Goal: Task Accomplishment & Management: Complete application form

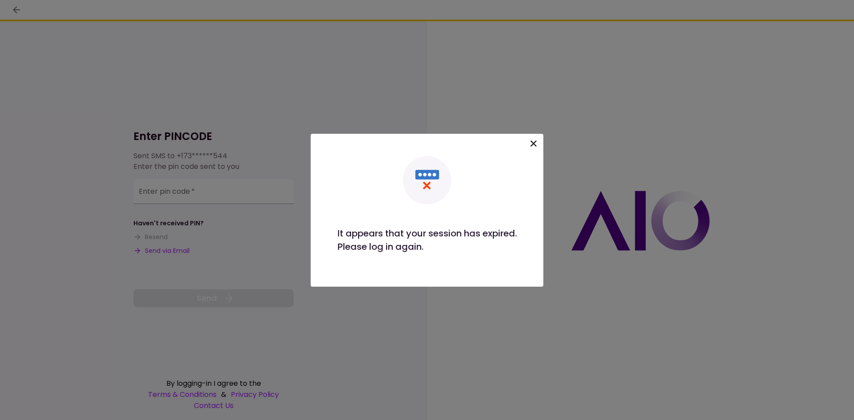
click at [534, 144] on icon at bounding box center [533, 143] width 6 height 6
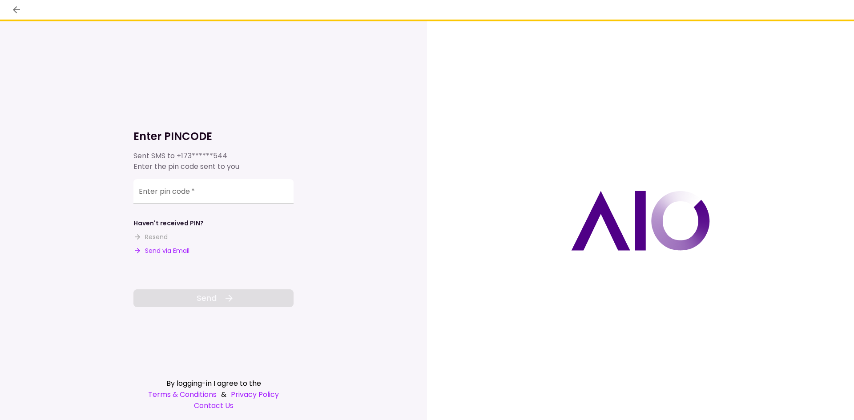
click at [173, 249] on button "Send via Email" at bounding box center [161, 250] width 56 height 9
click at [170, 188] on div "Enter pin code   *" at bounding box center [213, 191] width 160 height 25
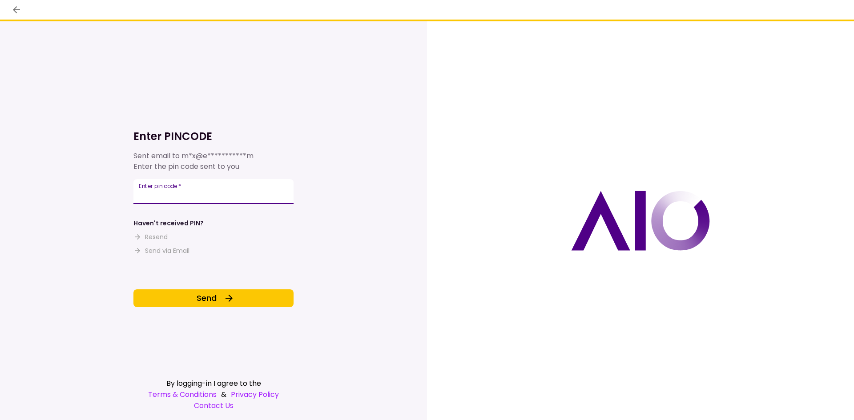
type input "******"
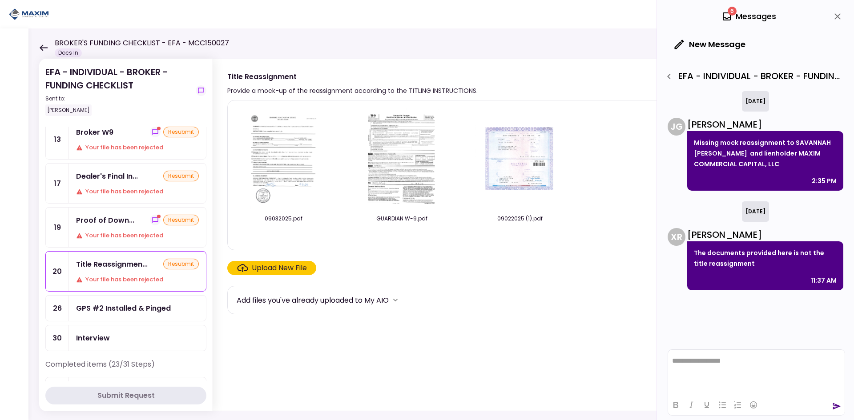
scroll to position [89, 0]
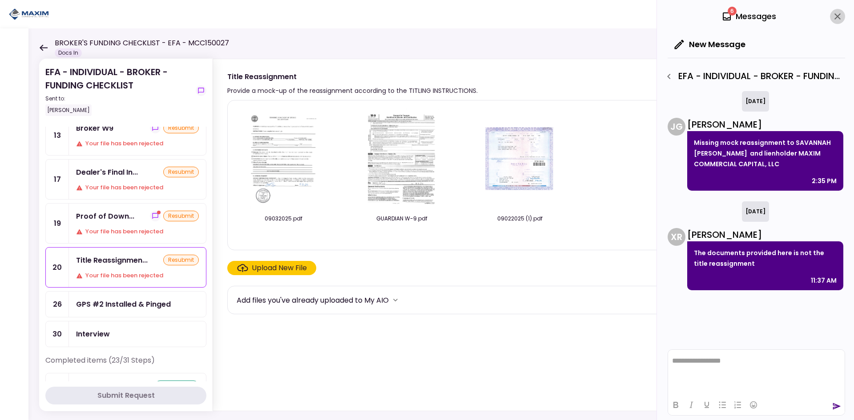
click at [834, 14] on icon "close" at bounding box center [837, 16] width 11 height 11
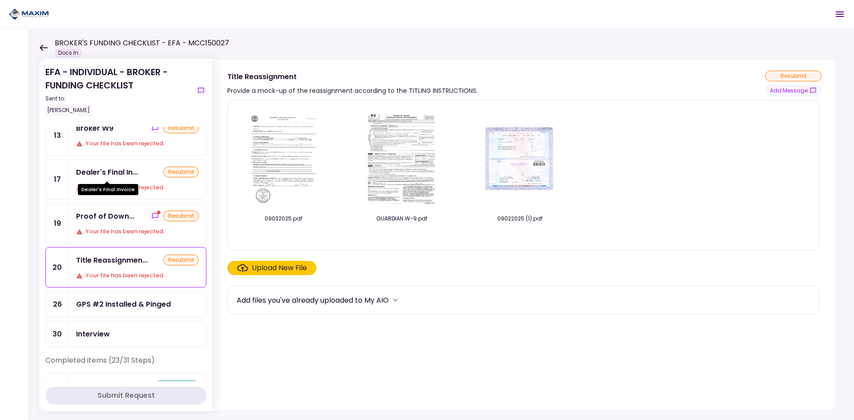
click at [108, 169] on div "Dealer's Final In..." at bounding box center [107, 172] width 62 height 11
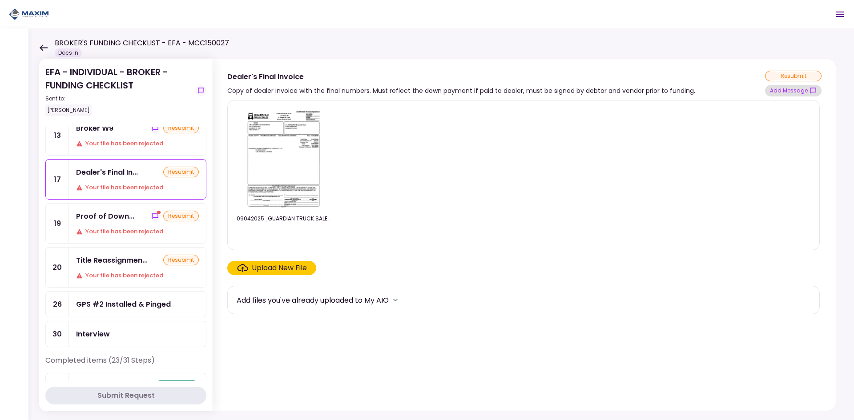
click at [791, 92] on button "Add Message" at bounding box center [793, 91] width 56 height 12
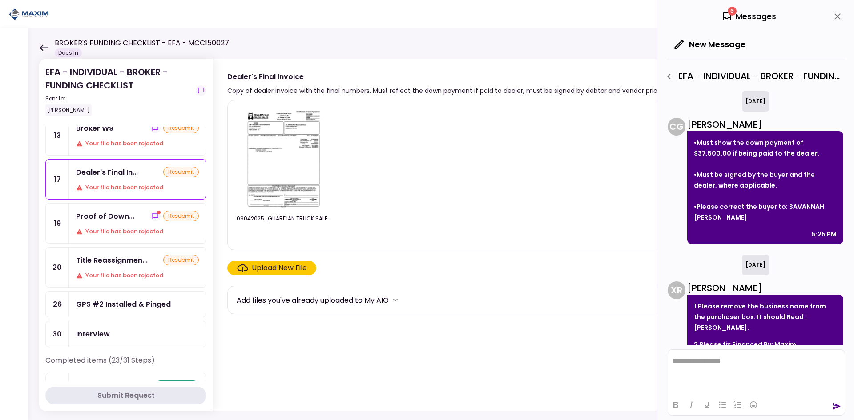
scroll to position [79, 0]
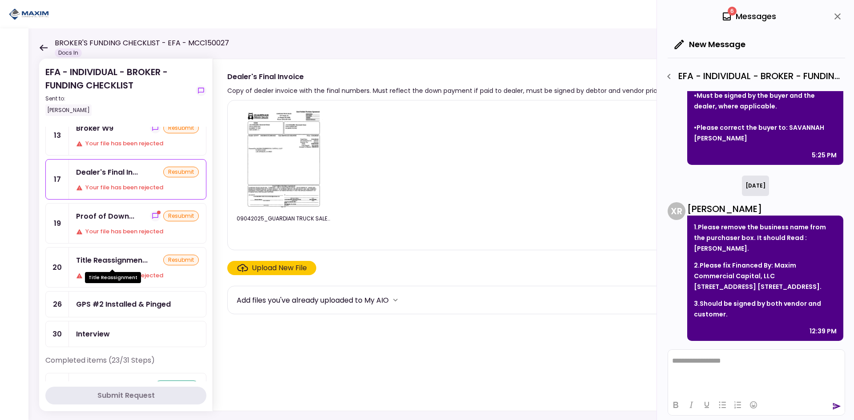
click at [109, 265] on div "Title Reassignmen..." at bounding box center [112, 260] width 72 height 11
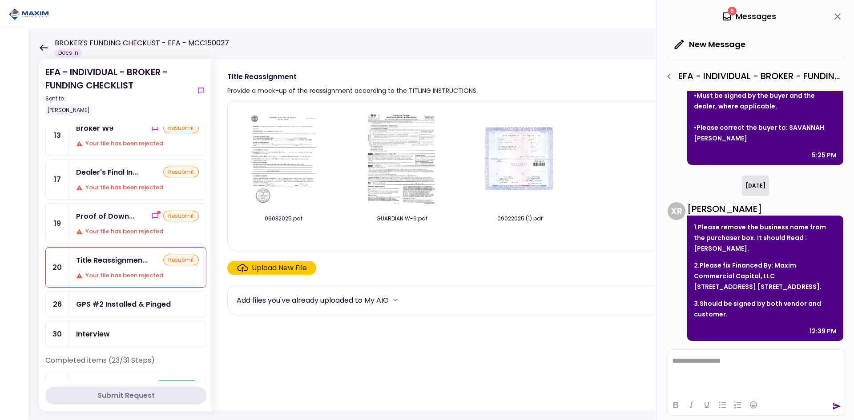
click at [268, 264] on div "Upload New File" at bounding box center [279, 268] width 55 height 11
click at [0, 0] on input "Upload New File" at bounding box center [0, 0] width 0 height 0
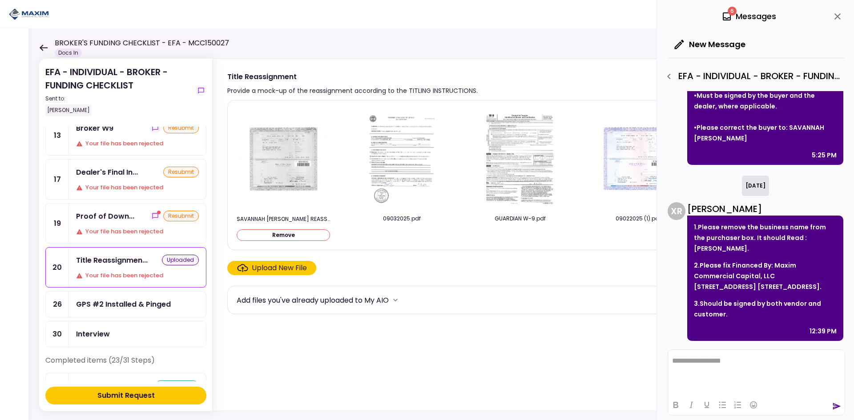
click at [146, 390] on button "Submit Request" at bounding box center [125, 396] width 161 height 18
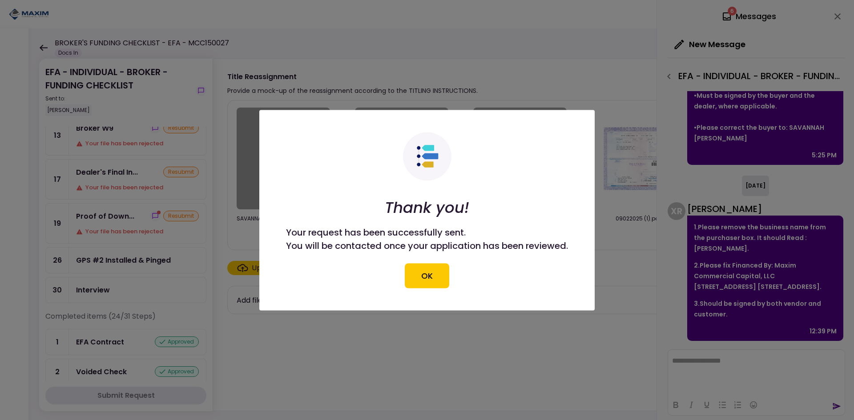
click at [421, 272] on button "OK" at bounding box center [427, 275] width 44 height 25
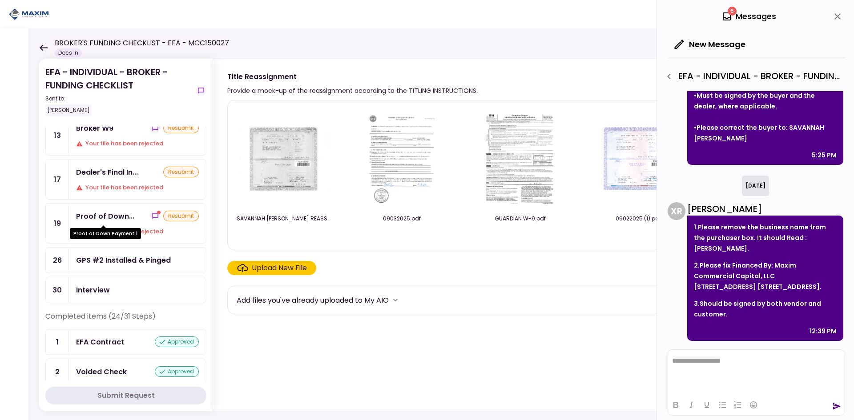
click at [102, 214] on div "Proof of Down..." at bounding box center [105, 216] width 58 height 11
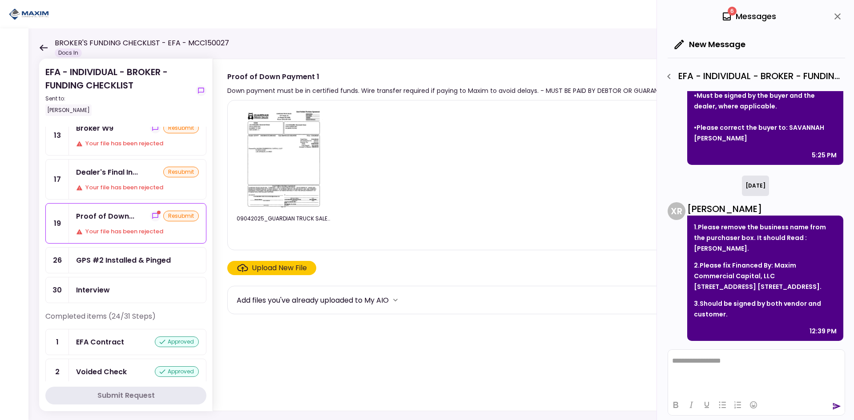
click at [834, 7] on div "6 Messages" at bounding box center [755, 16] width 177 height 33
click at [839, 16] on icon "close" at bounding box center [837, 16] width 11 height 11
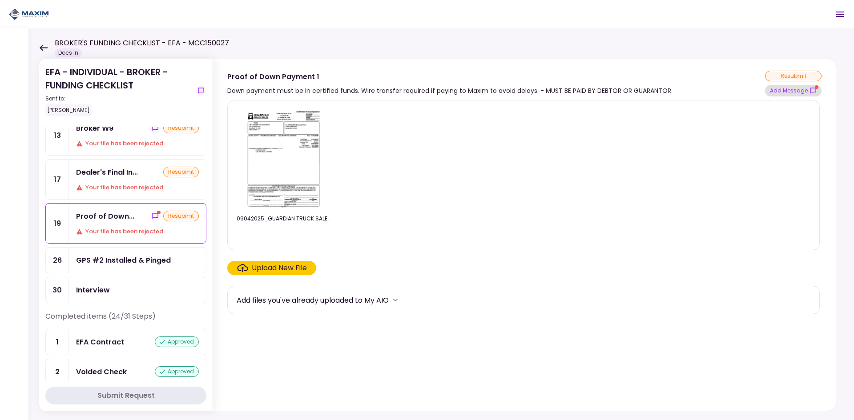
click at [785, 95] on button "Add Message" at bounding box center [793, 91] width 56 height 12
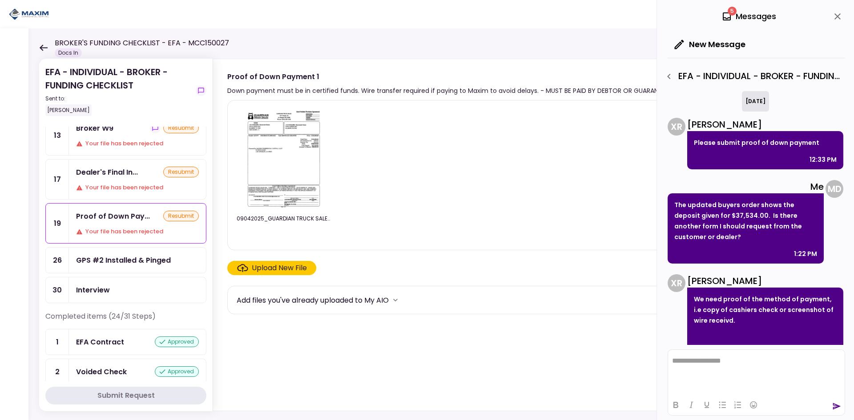
scroll to position [23, 0]
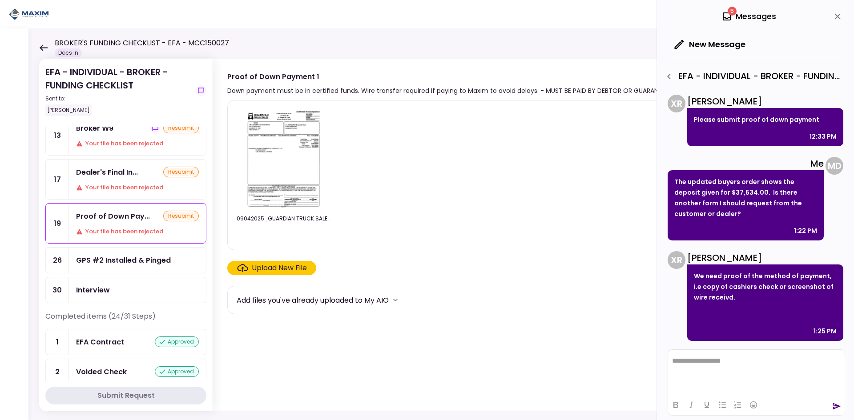
click at [97, 133] on div "Broker W9" at bounding box center [94, 128] width 37 height 11
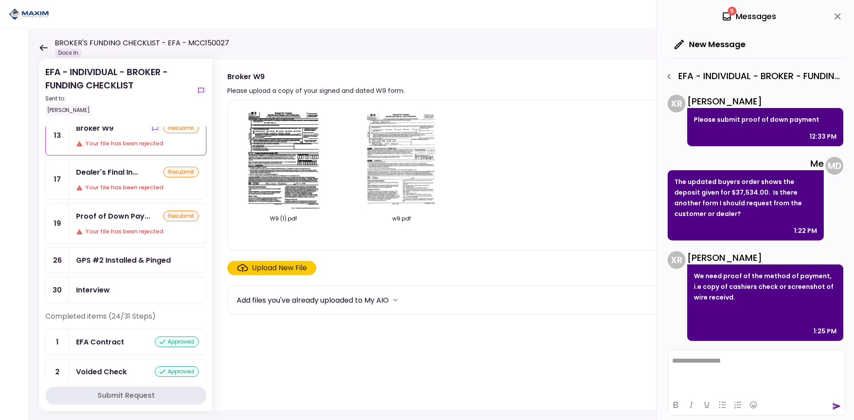
click at [279, 149] on img at bounding box center [283, 159] width 79 height 102
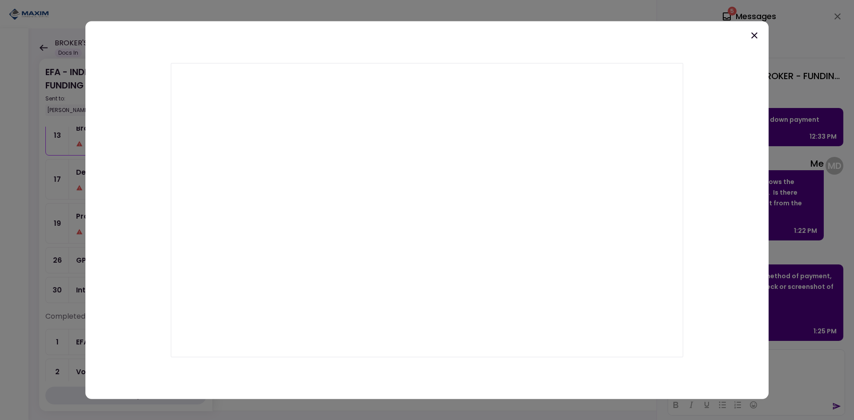
click at [757, 36] on icon at bounding box center [754, 35] width 11 height 11
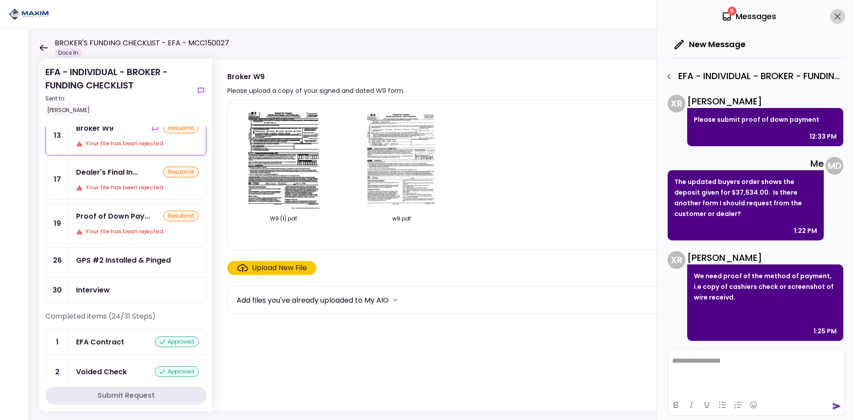
click at [839, 13] on icon "close" at bounding box center [837, 16] width 11 height 11
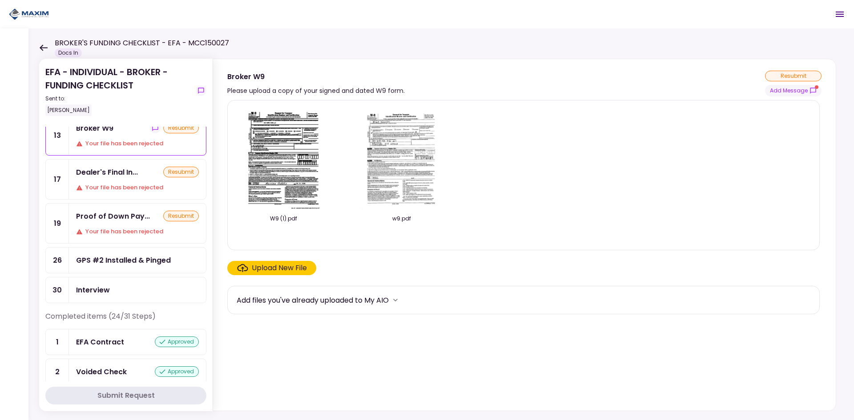
click at [290, 148] on img at bounding box center [283, 159] width 79 height 102
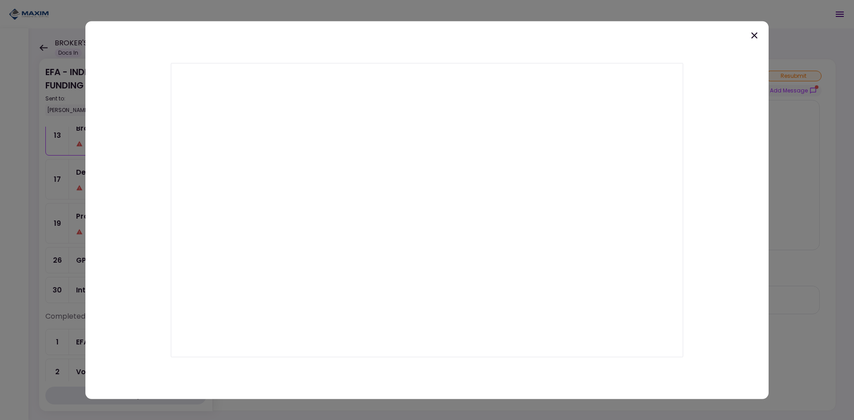
click at [752, 35] on icon at bounding box center [754, 35] width 11 height 11
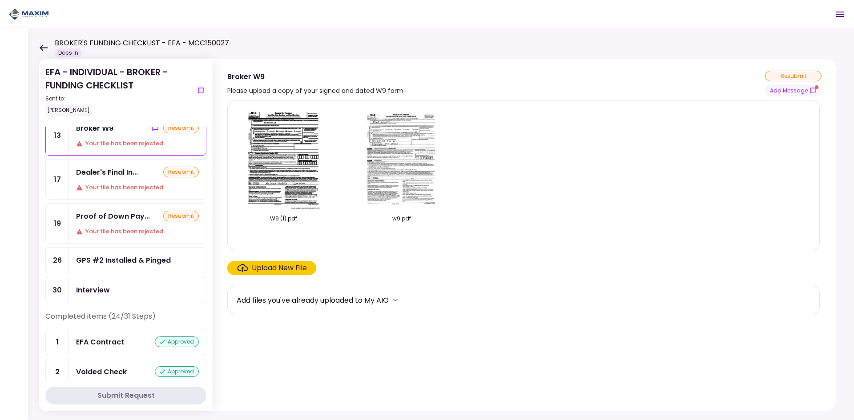
click at [401, 160] on img at bounding box center [401, 159] width 79 height 102
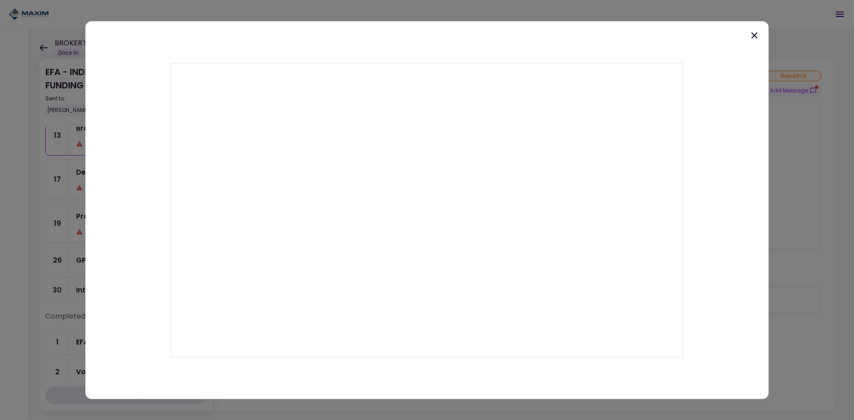
click at [752, 36] on icon at bounding box center [754, 35] width 11 height 11
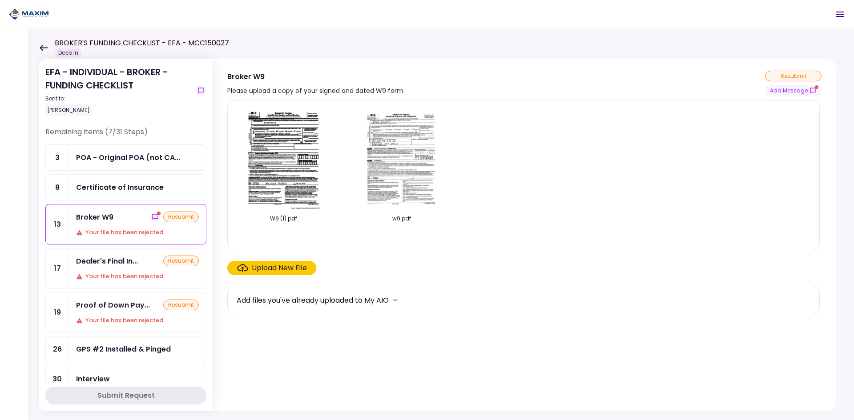
click at [94, 216] on div "Broker W9" at bounding box center [94, 217] width 37 height 11
click at [273, 273] on div "Upload New File" at bounding box center [279, 268] width 55 height 11
click at [0, 0] on input "Upload New File" at bounding box center [0, 0] width 0 height 0
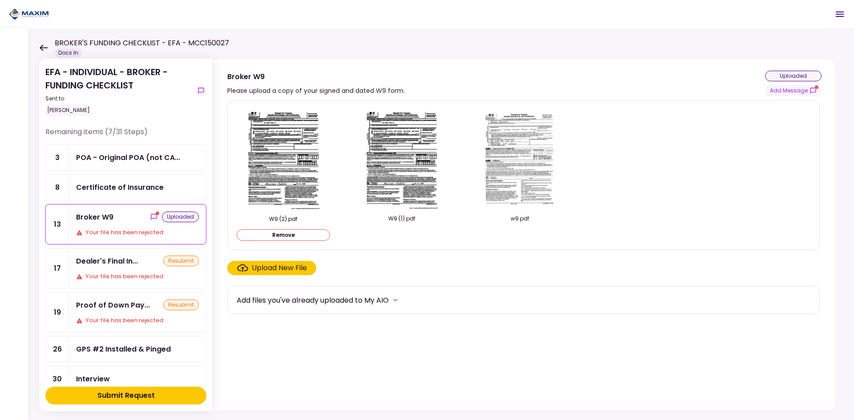
click at [157, 397] on button "Submit Request" at bounding box center [125, 396] width 161 height 18
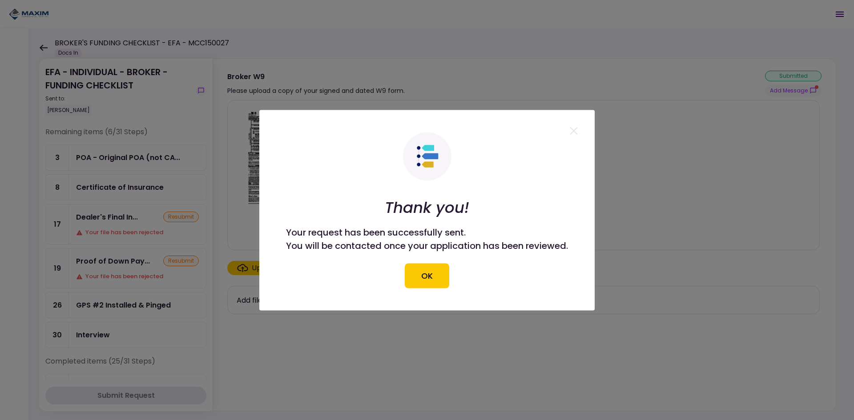
drag, startPoint x: 441, startPoint y: 275, endPoint x: 437, endPoint y: 277, distance: 5.2
click at [437, 277] on button "OK" at bounding box center [427, 275] width 44 height 25
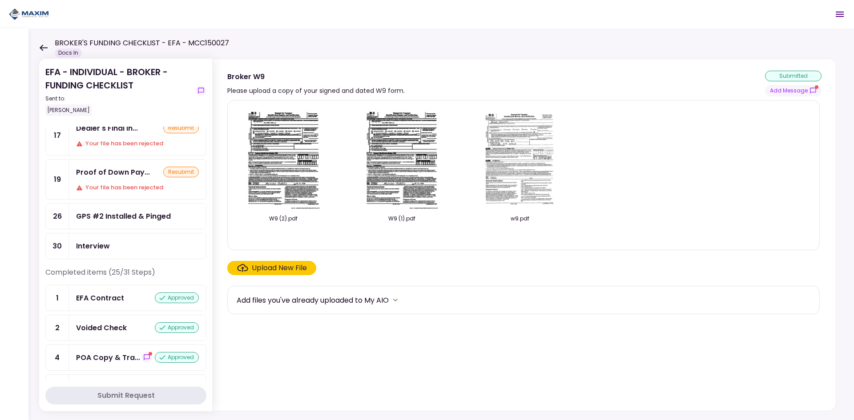
scroll to position [44, 0]
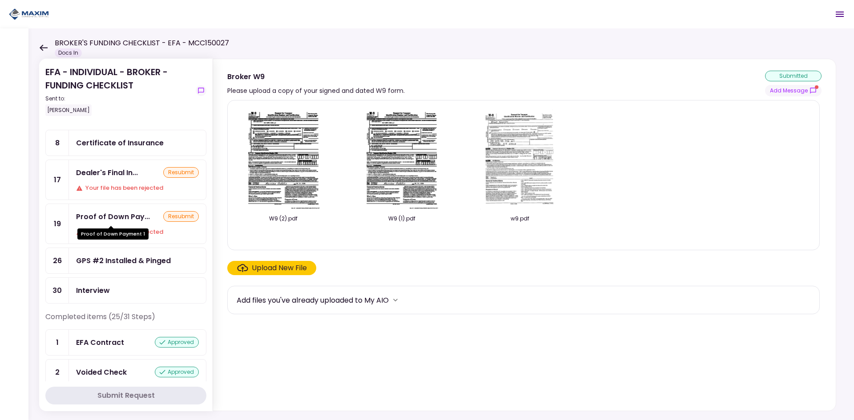
click at [112, 217] on div "Proof of Down Pay..." at bounding box center [113, 216] width 74 height 11
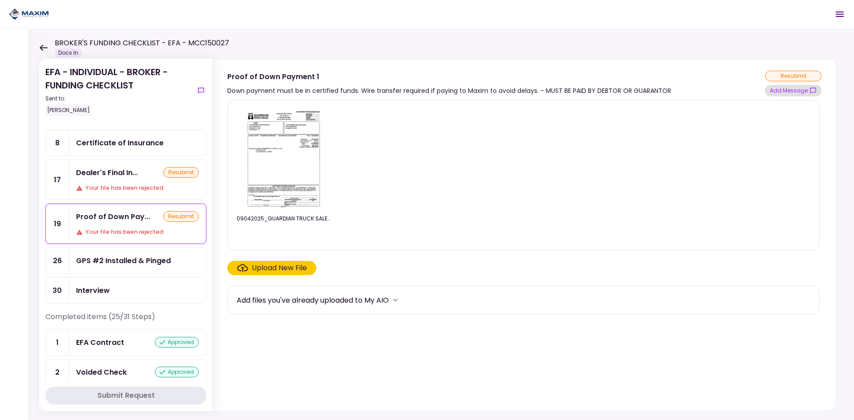
click at [785, 88] on button "Add Message" at bounding box center [793, 91] width 56 height 12
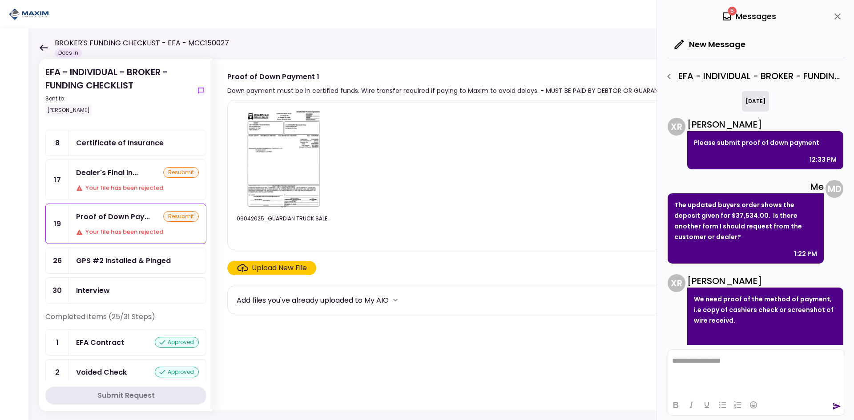
scroll to position [23, 0]
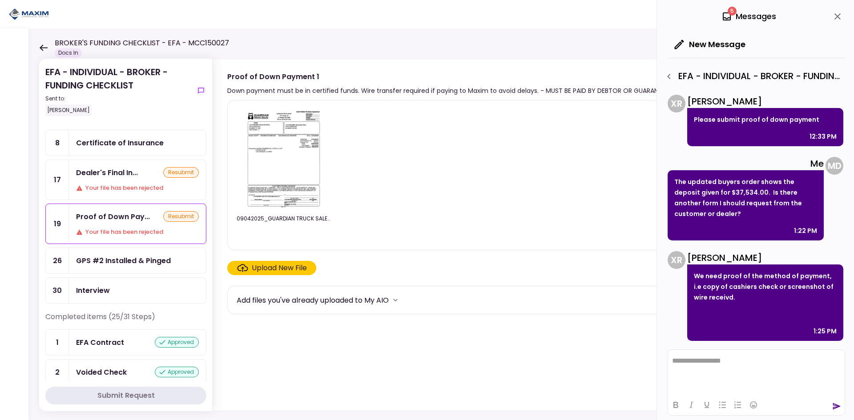
click at [100, 176] on div "Dealer's Final In..." at bounding box center [107, 172] width 62 height 11
click at [835, 18] on icon "close" at bounding box center [837, 16] width 6 height 6
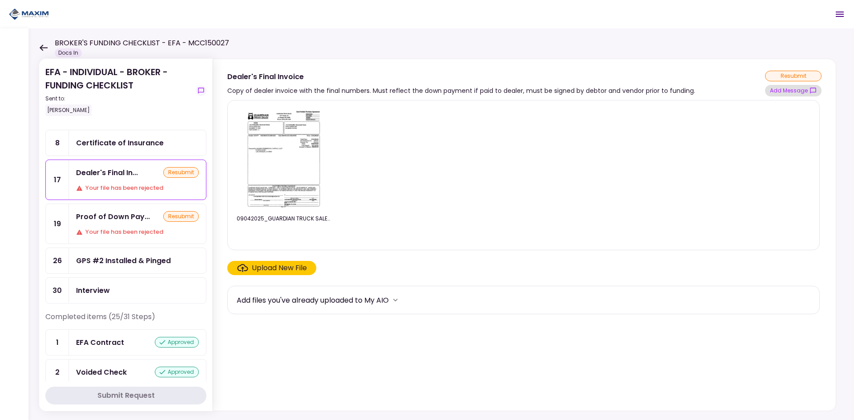
click at [792, 93] on button "Add Message" at bounding box center [793, 91] width 56 height 12
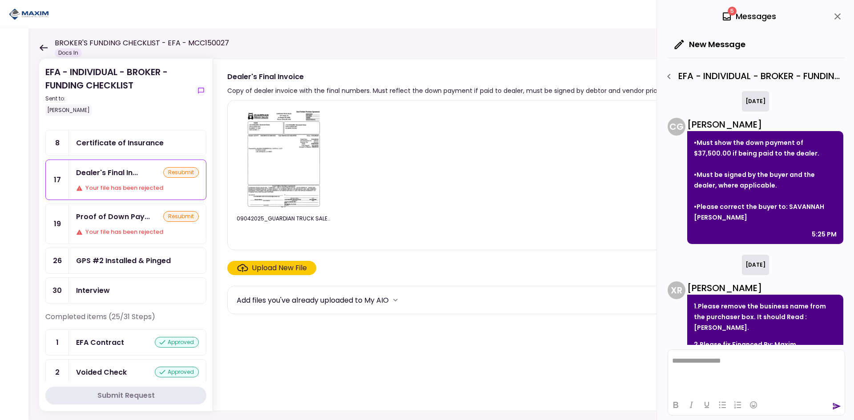
scroll to position [79, 0]
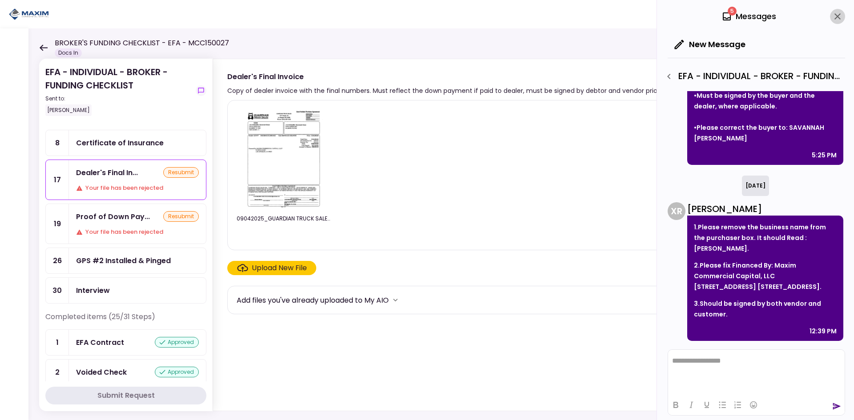
click at [839, 18] on icon "close" at bounding box center [837, 16] width 6 height 6
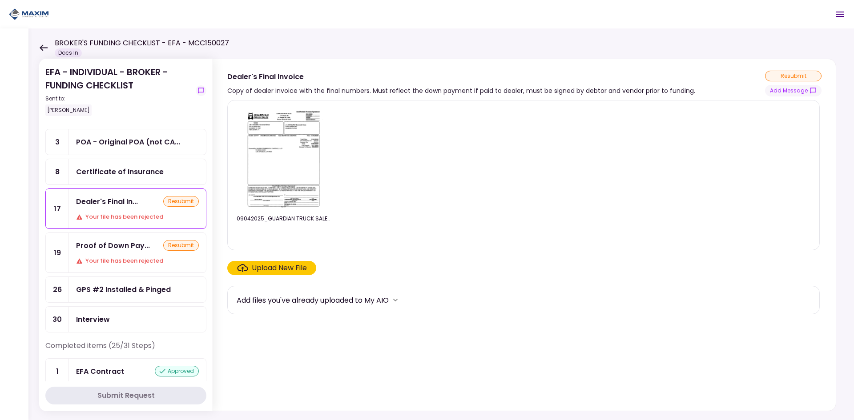
scroll to position [0, 0]
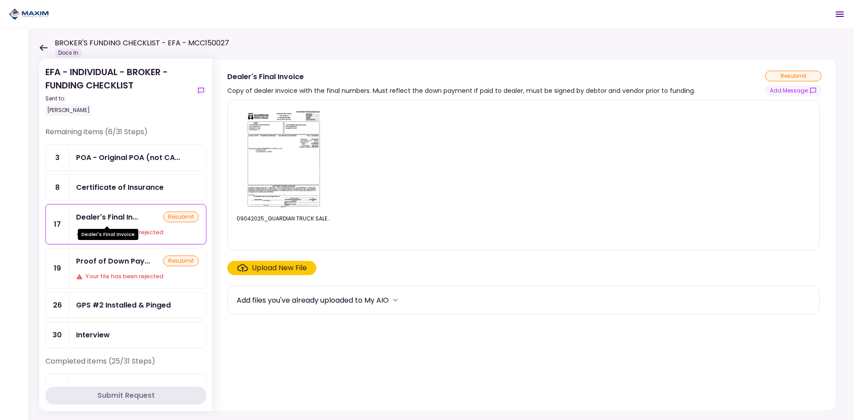
click at [104, 212] on div "Dealer's Final In..." at bounding box center [107, 217] width 62 height 11
click at [788, 93] on button "Add Message" at bounding box center [793, 91] width 56 height 12
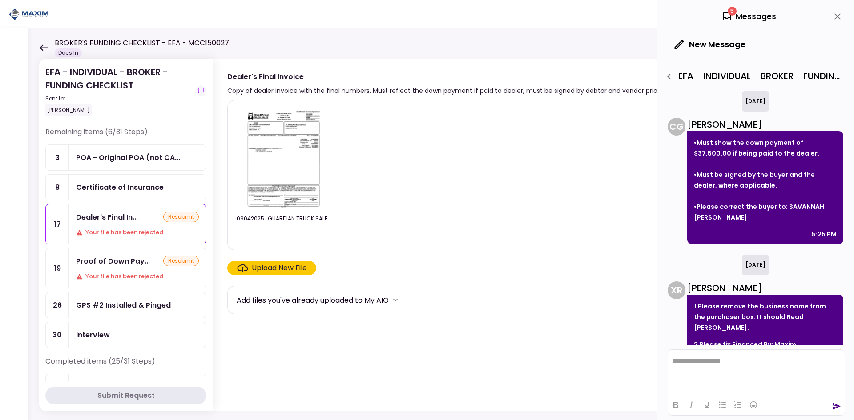
scroll to position [79, 0]
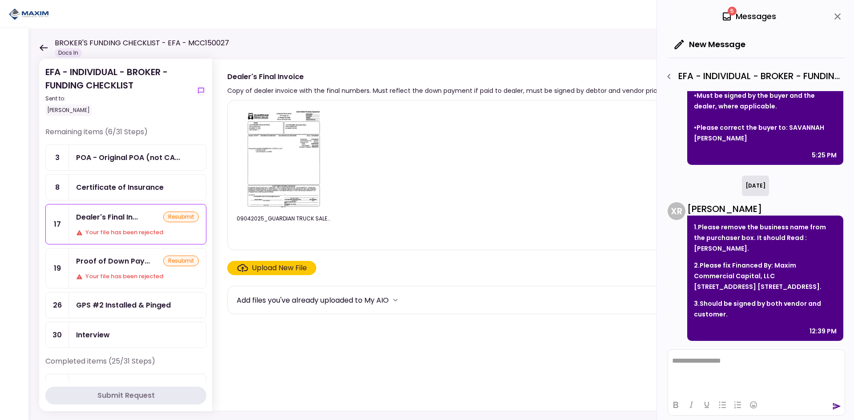
click at [843, 18] on button "close" at bounding box center [837, 16] width 15 height 15
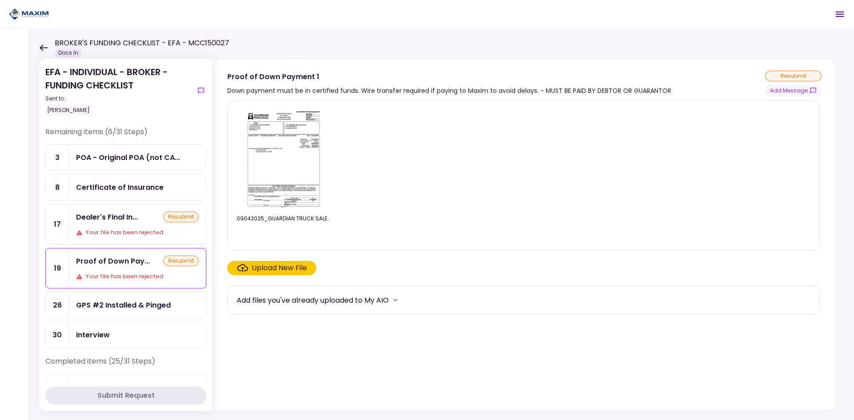
click at [292, 272] on div "Upload New File" at bounding box center [279, 268] width 55 height 11
click at [0, 0] on input "Upload New File" at bounding box center [0, 0] width 0 height 0
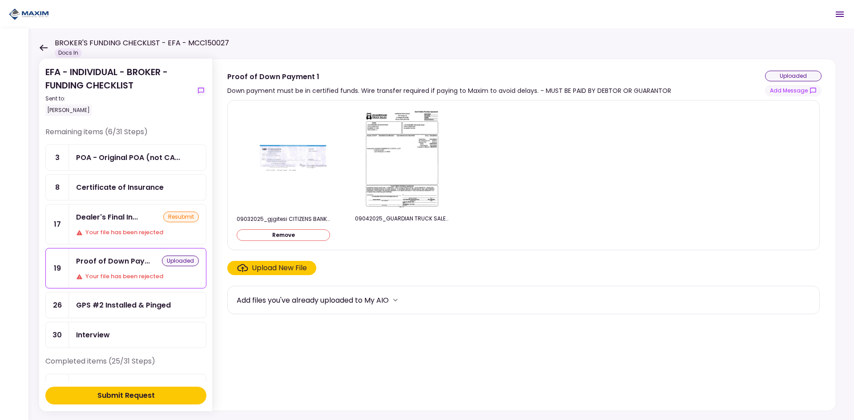
click at [289, 267] on div "Upload New File" at bounding box center [279, 268] width 55 height 11
click at [0, 0] on input "Upload New File" at bounding box center [0, 0] width 0 height 0
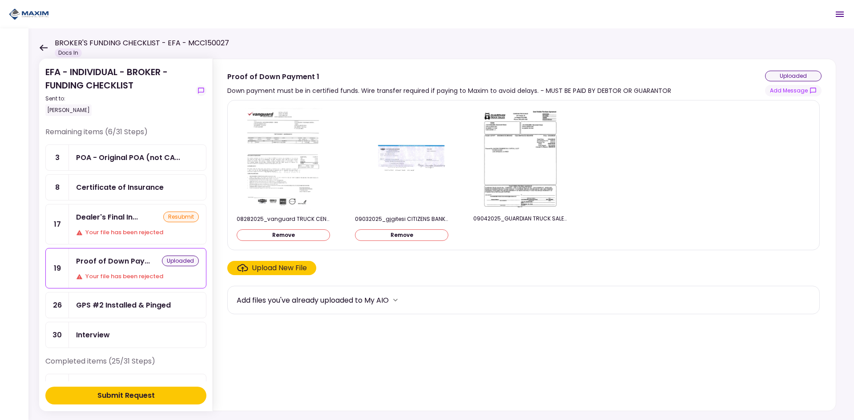
click at [269, 270] on div "Upload New File" at bounding box center [279, 268] width 55 height 11
click at [0, 0] on input "Upload New File" at bounding box center [0, 0] width 0 height 0
click at [797, 91] on button "Add Message" at bounding box center [793, 91] width 56 height 12
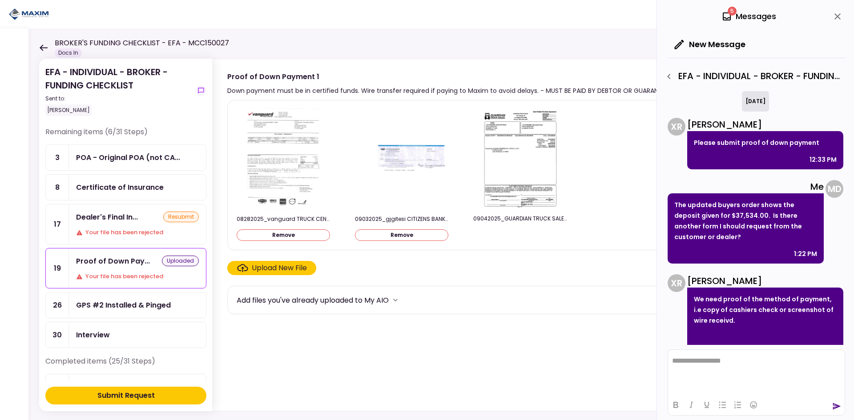
scroll to position [23, 0]
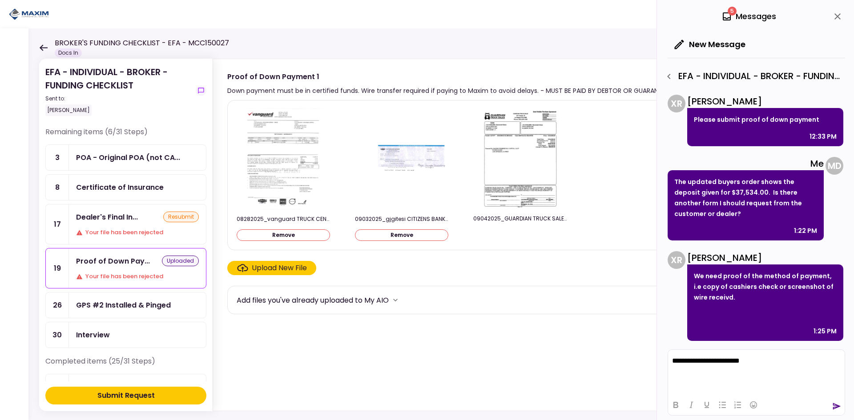
click at [837, 17] on icon "close" at bounding box center [837, 16] width 11 height 11
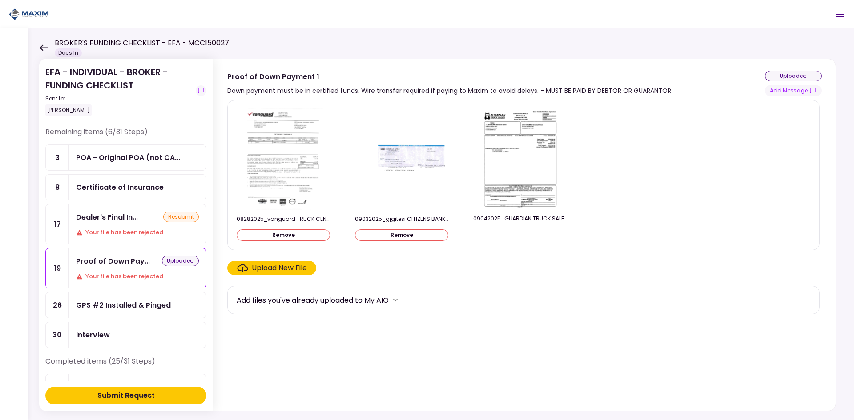
click at [115, 211] on div "Dealer's Final In... resubmit Your file has been rejected" at bounding box center [137, 224] width 137 height 40
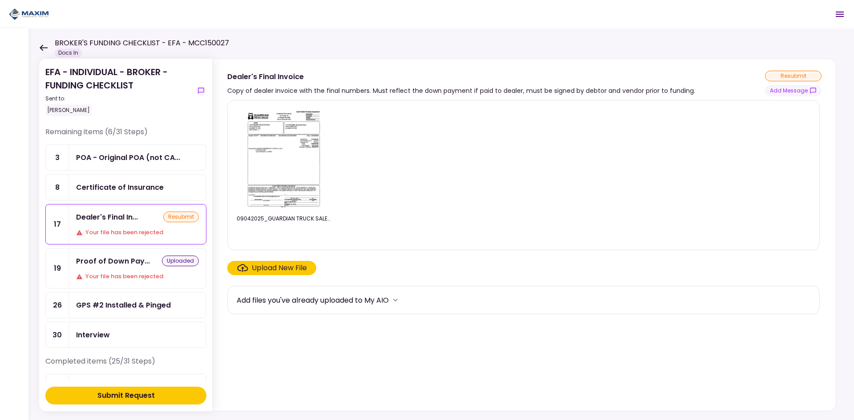
scroll to position [44, 0]
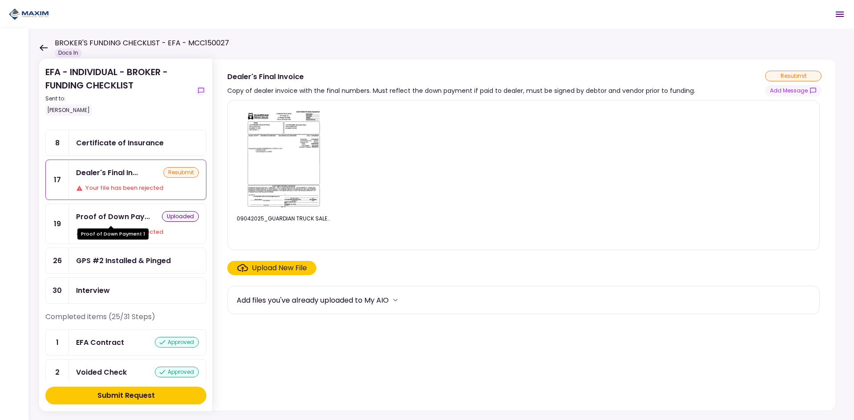
click at [114, 219] on div "Proof of Down Pay..." at bounding box center [113, 216] width 74 height 11
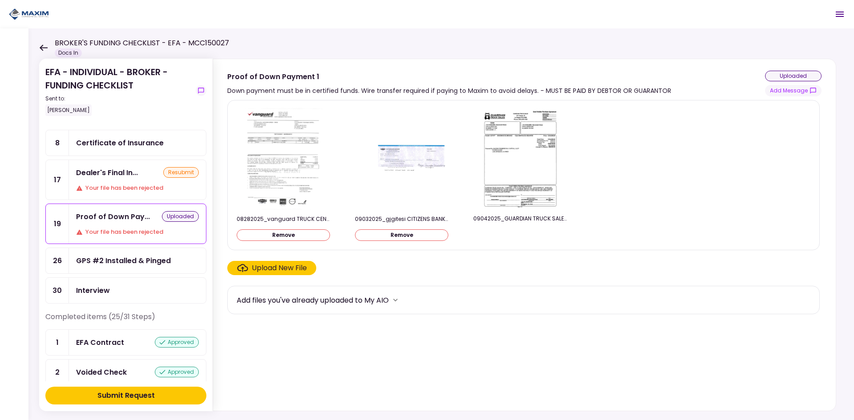
click at [387, 163] on img at bounding box center [401, 158] width 89 height 68
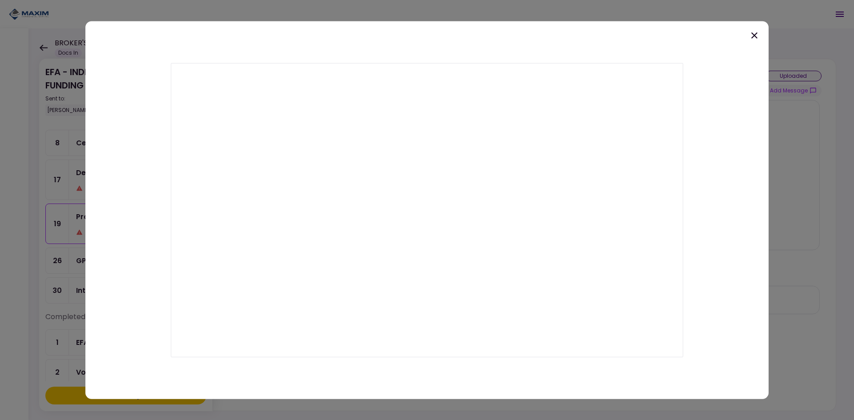
click at [757, 39] on icon at bounding box center [754, 35] width 11 height 11
